Goal: Information Seeking & Learning: Find specific fact

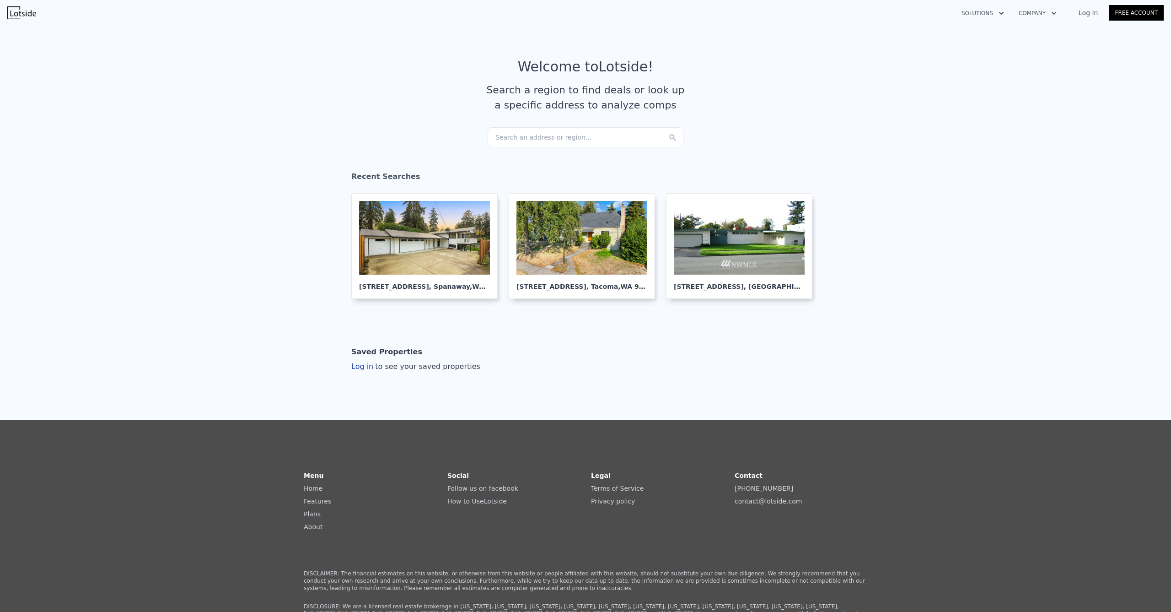
click at [550, 138] on div "Search an address or region..." at bounding box center [586, 137] width 196 height 20
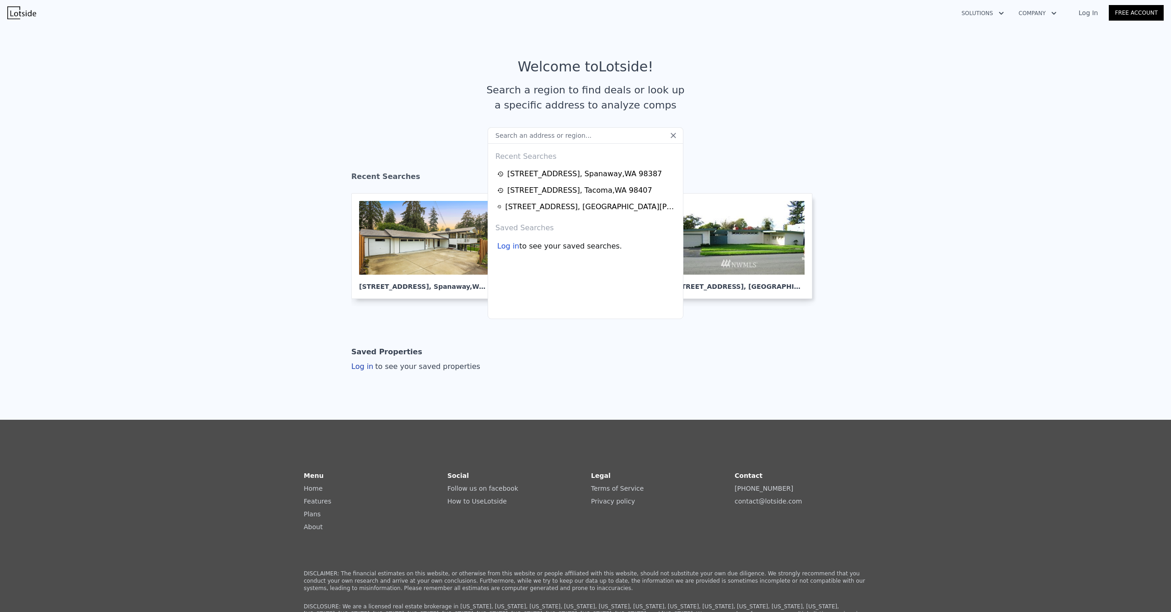
type input "[STREET_ADDRESS]"
click at [616, 136] on input "[STREET_ADDRESS]" at bounding box center [586, 135] width 196 height 16
click at [617, 136] on input "[STREET_ADDRESS]" at bounding box center [586, 135] width 196 height 16
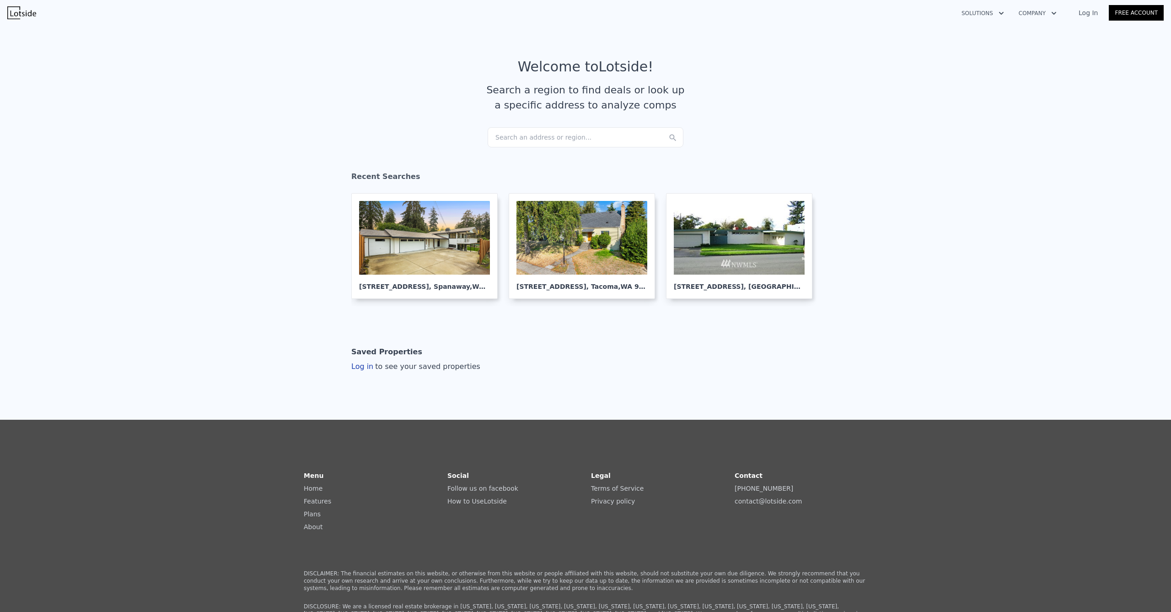
click at [386, 31] on section "Welcome to Lotside ! Search a region to find deals or look up a specific addres…" at bounding box center [585, 93] width 1171 height 142
click at [537, 130] on div "Search an address or region..." at bounding box center [586, 137] width 196 height 20
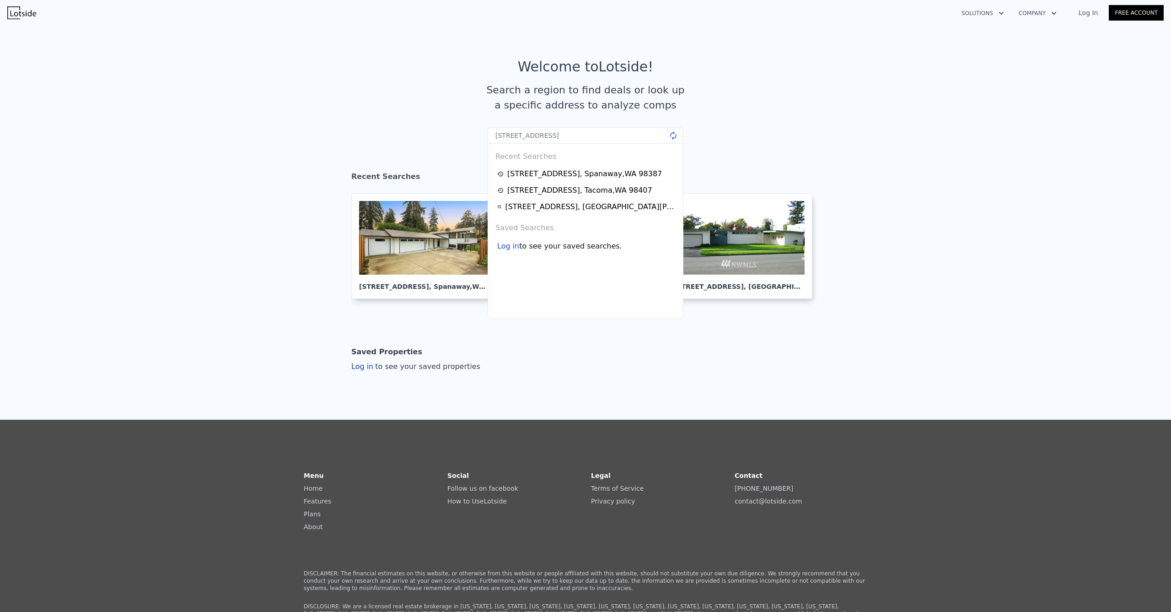
click at [675, 136] on input "[STREET_ADDRESS]" at bounding box center [586, 135] width 196 height 16
type input "[STREET_ADDRESS]"
click at [672, 134] on rect at bounding box center [673, 135] width 10 height 10
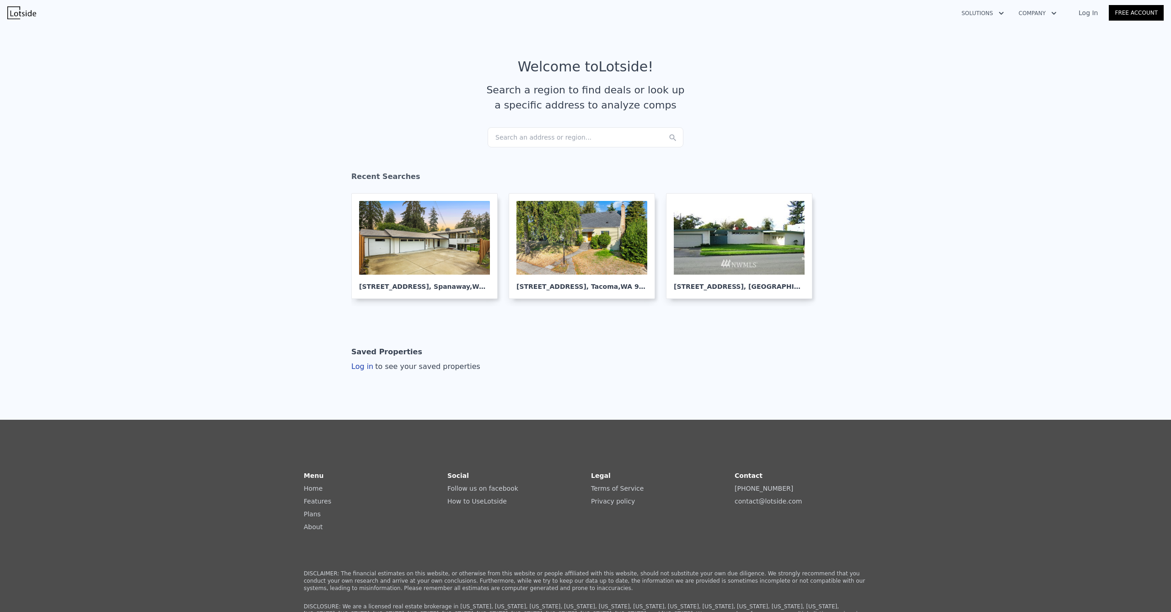
drag, startPoint x: 518, startPoint y: 126, endPoint x: 516, endPoint y: 131, distance: 5.8
click at [518, 126] on article "Welcome to Lotside ! Search a region to find deals or look up a specific addres…" at bounding box center [586, 93] width 586 height 69
click at [519, 134] on div "Search an address or region..." at bounding box center [586, 137] width 196 height 20
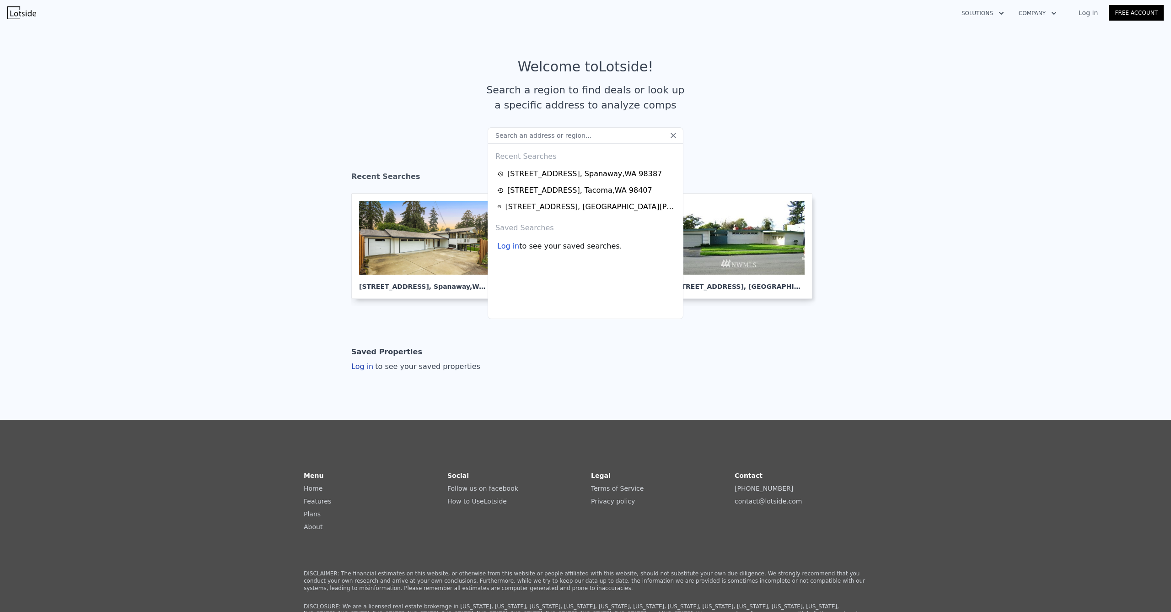
type input "[STREET_ADDRESS]"
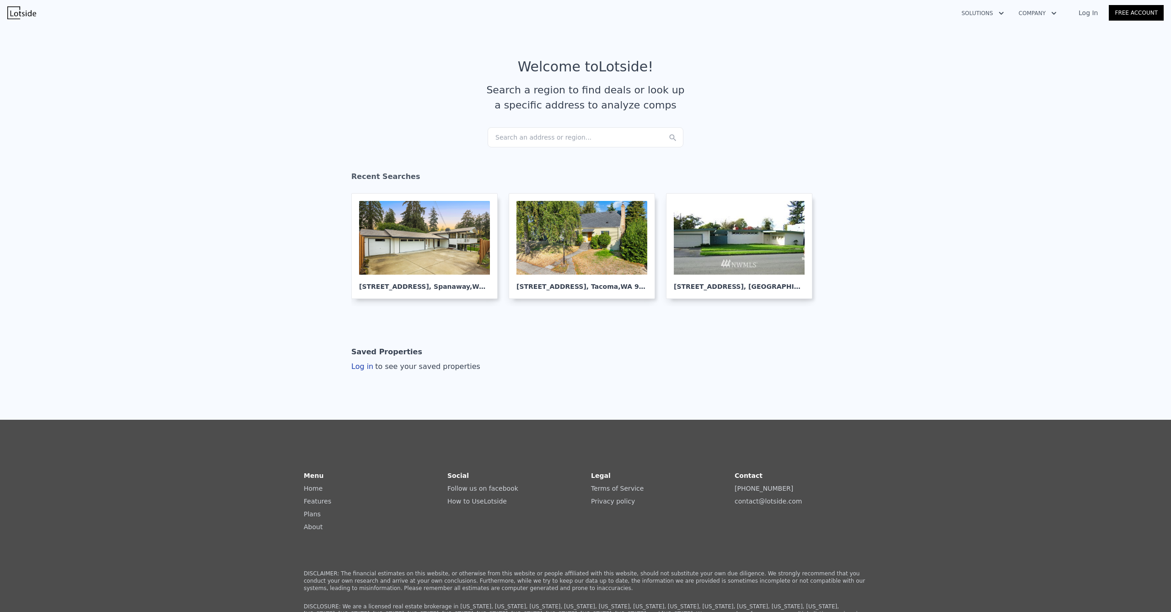
click at [553, 135] on div "Search an address or region..." at bounding box center [586, 137] width 196 height 20
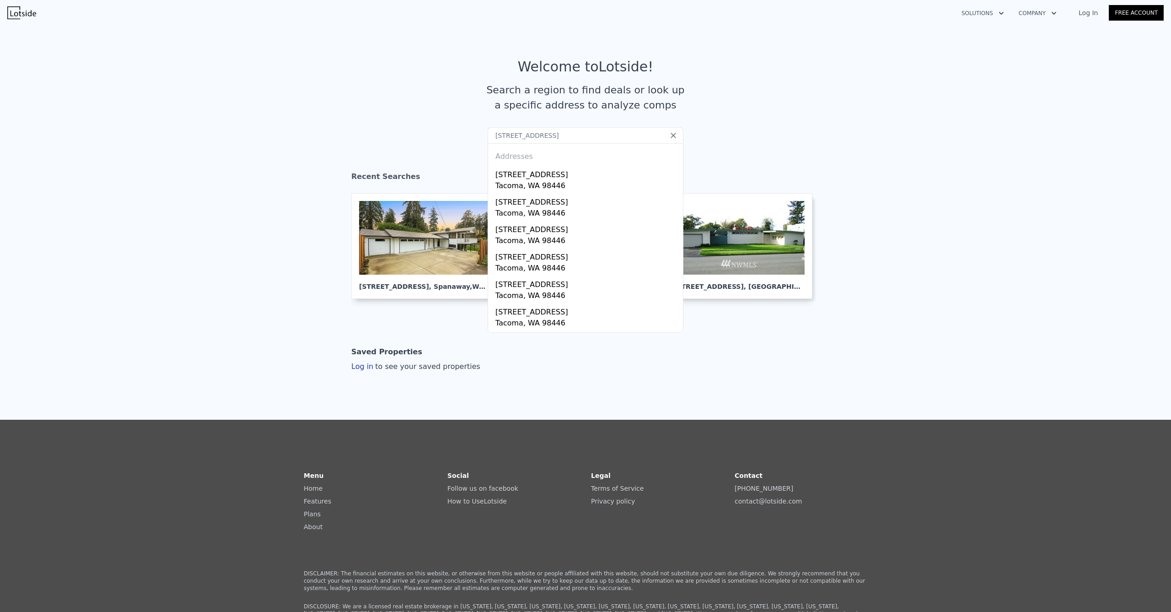
drag, startPoint x: 611, startPoint y: 136, endPoint x: 575, endPoint y: 136, distance: 35.7
click at [575, 136] on input "[STREET_ADDRESS]" at bounding box center [586, 135] width 196 height 16
type input "[STREET_ADDRESS]"
click at [460, 212] on div at bounding box center [424, 238] width 131 height 74
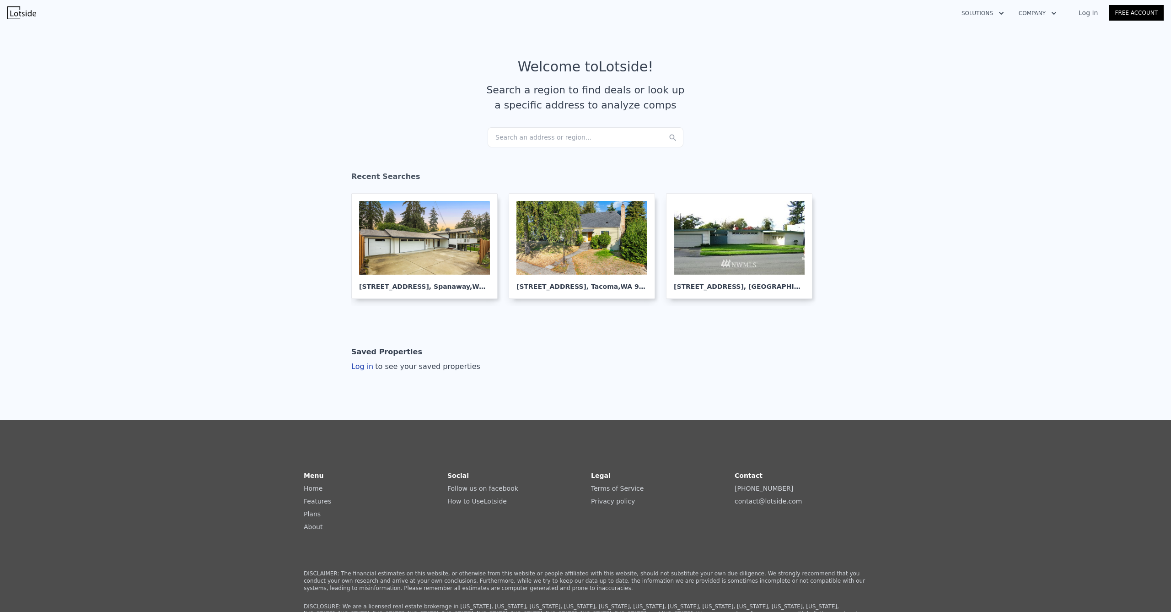
click at [576, 126] on article "Welcome to Lotside ! Search a region to find deals or look up a specific addres…" at bounding box center [586, 93] width 586 height 69
click at [575, 132] on div "Search an address or region..." at bounding box center [586, 137] width 196 height 20
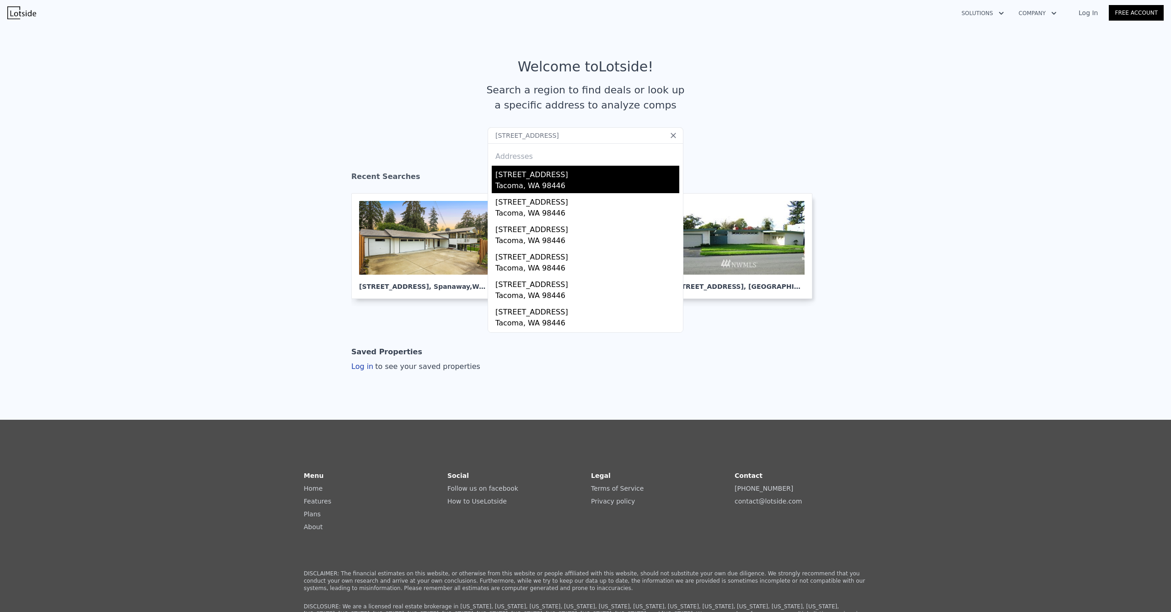
type input "[STREET_ADDRESS]"
click at [533, 174] on div "[STREET_ADDRESS]" at bounding box center [587, 173] width 184 height 15
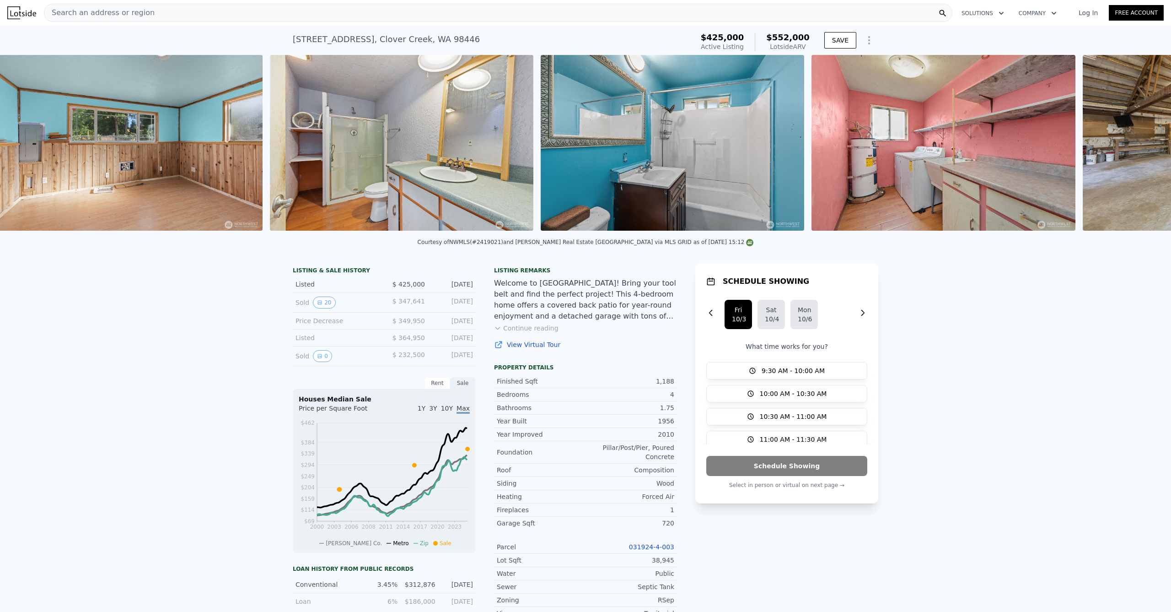
scroll to position [0, 5294]
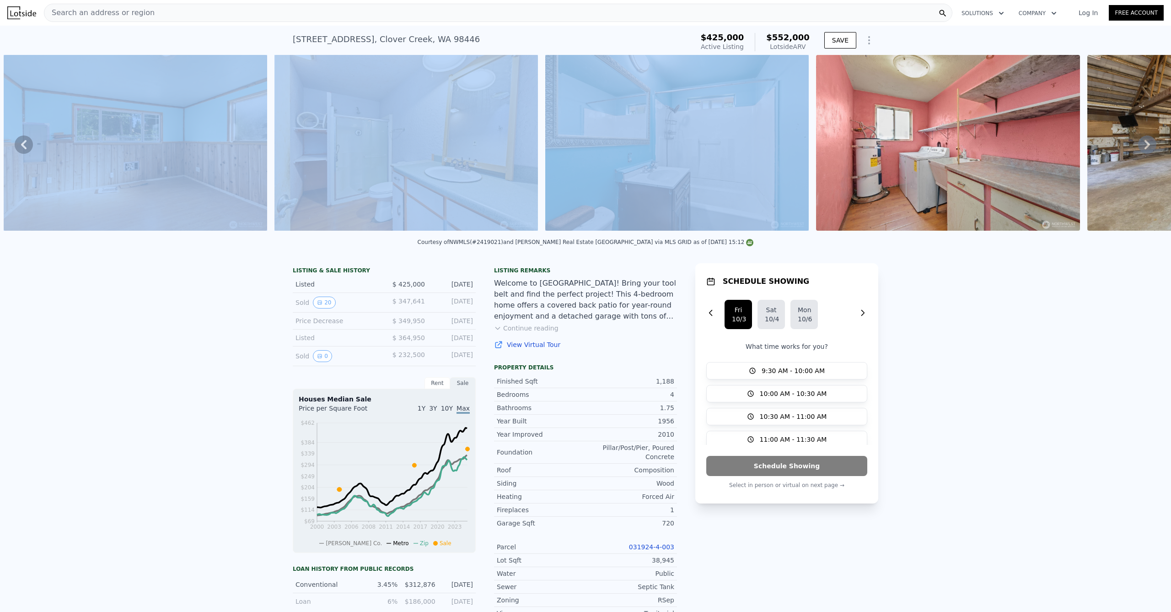
drag, startPoint x: 735, startPoint y: 231, endPoint x: 799, endPoint y: 236, distance: 64.7
click at [799, 234] on div "• + − • + − STREET VIEW Loading... SATELLITE VIEW" at bounding box center [585, 144] width 1171 height 179
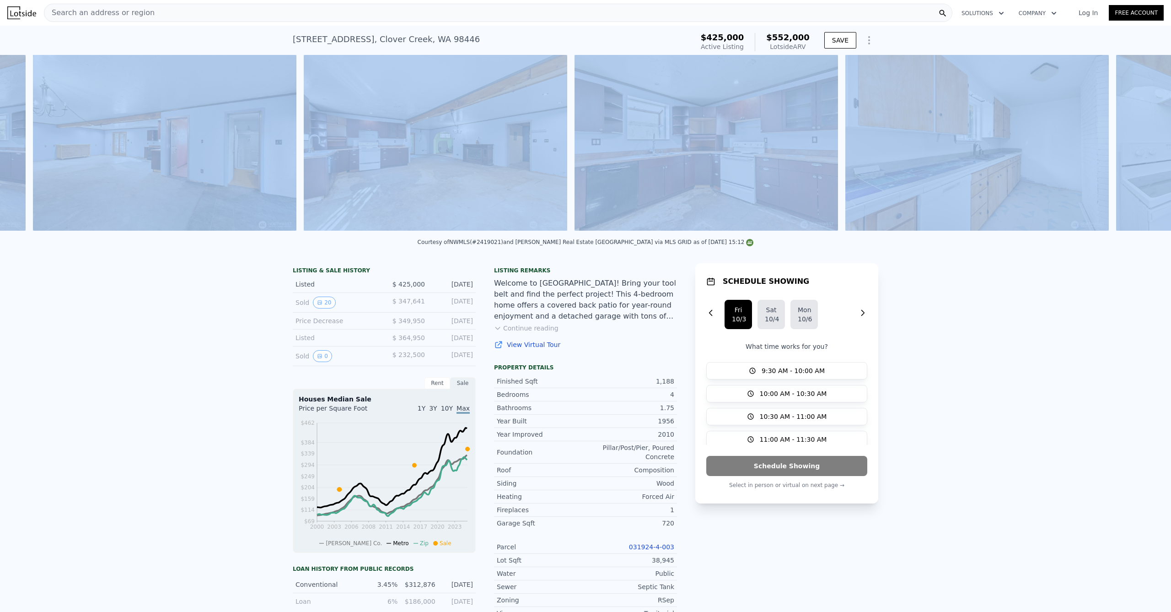
scroll to position [0, 1502]
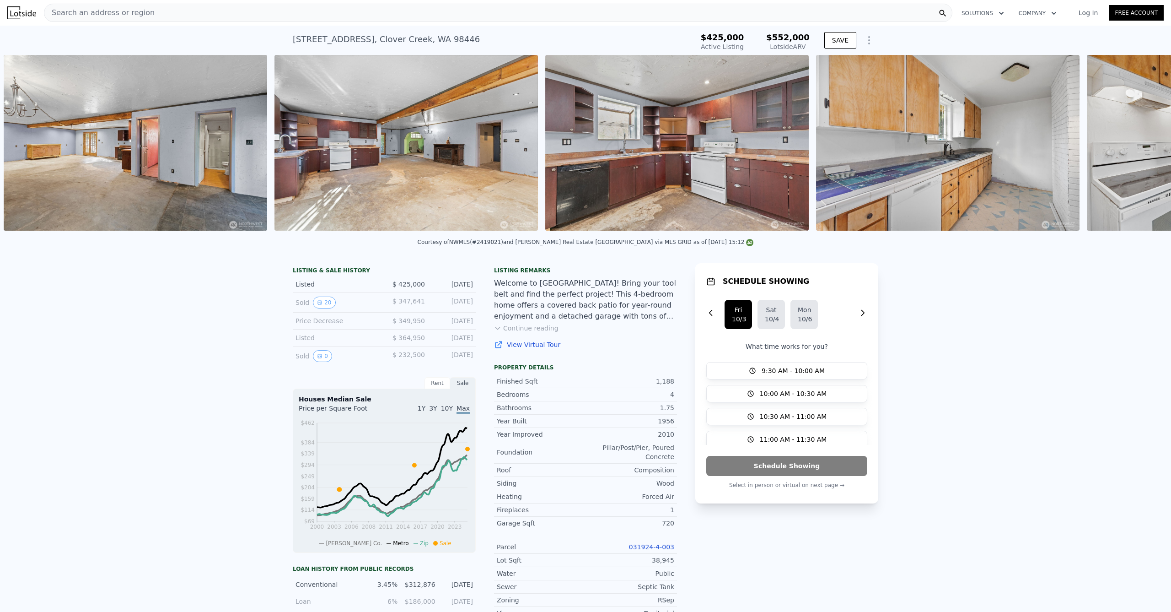
click at [162, 293] on div "LISTING & SALE HISTORY Listed $ 425,000 [DATE] Sold 20 $ 347,641 [DATE] Price D…" at bounding box center [585, 511] width 1171 height 511
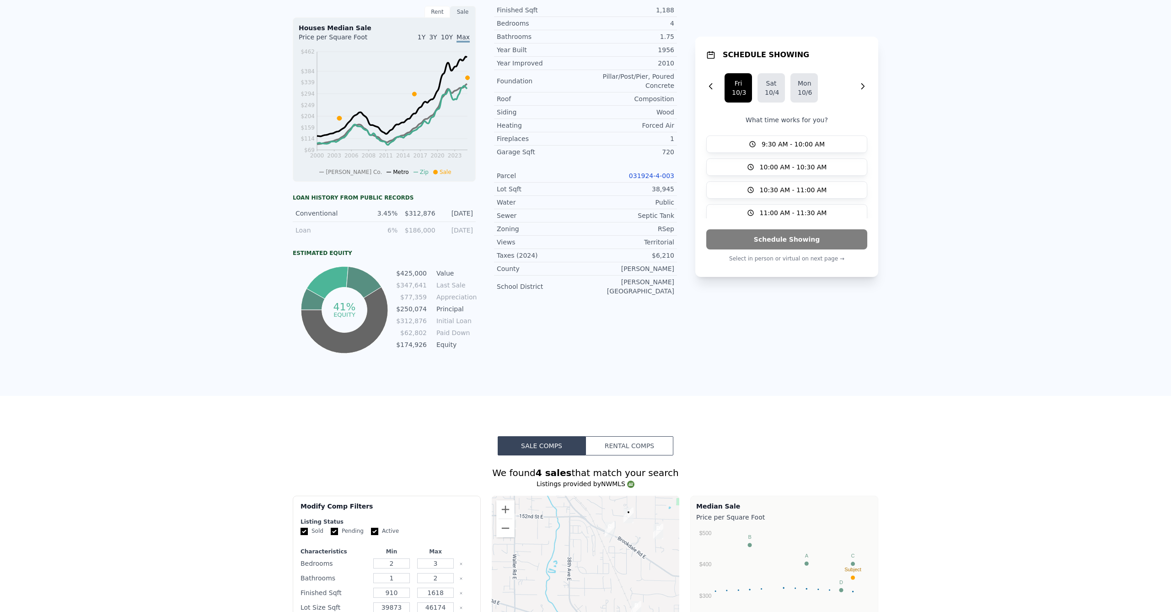
scroll to position [0, 0]
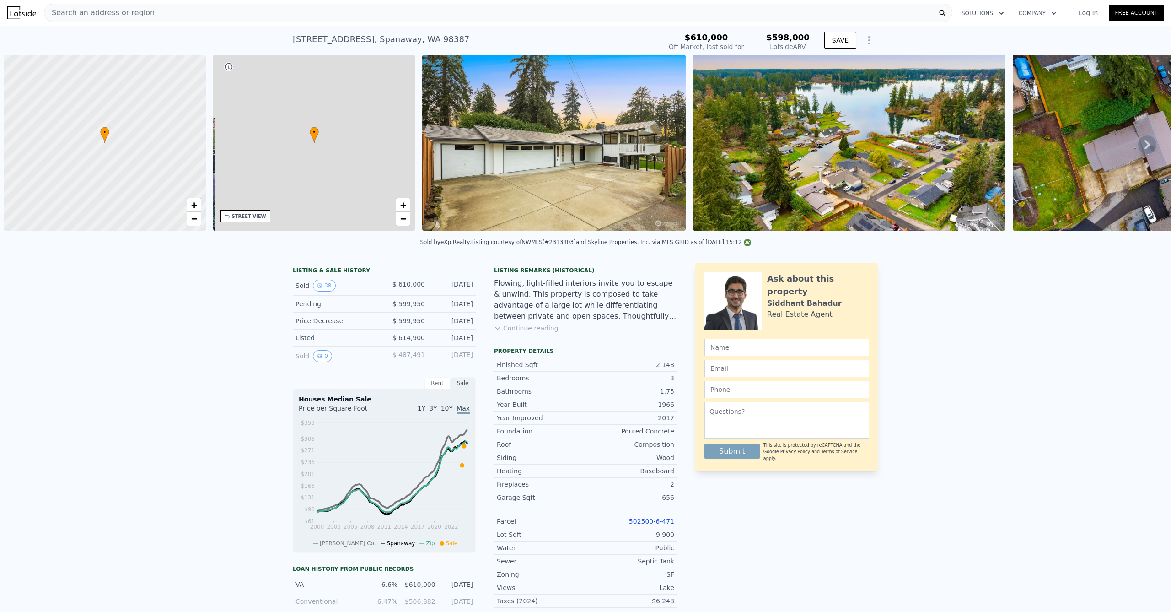
scroll to position [0, 4]
